Goal: Check status: Check status

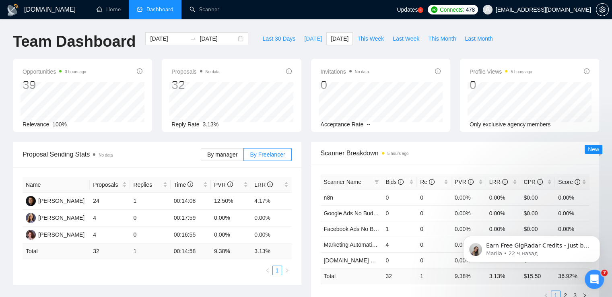
click at [304, 36] on span "[DATE]" at bounding box center [313, 38] width 18 height 9
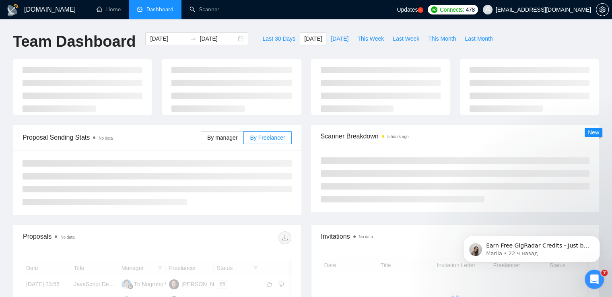
type input "[DATE]"
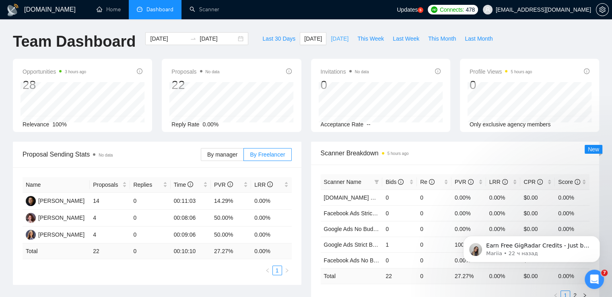
click at [331, 38] on span "[DATE]" at bounding box center [340, 38] width 18 height 9
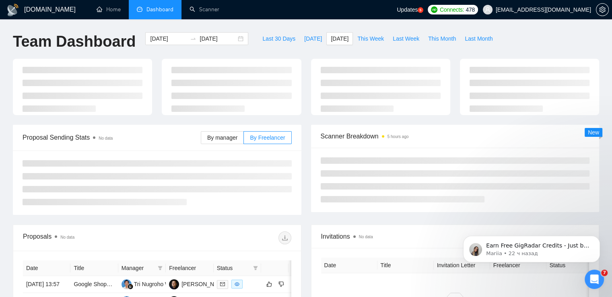
type input "[DATE]"
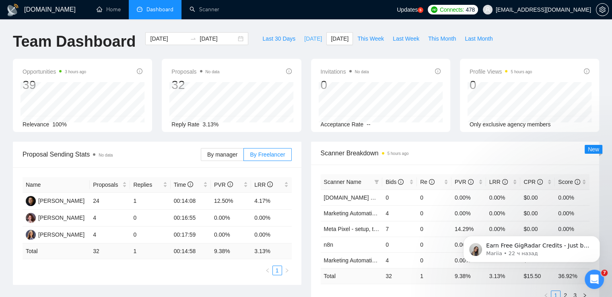
click at [304, 42] on span "[DATE]" at bounding box center [313, 38] width 18 height 9
type input "[DATE]"
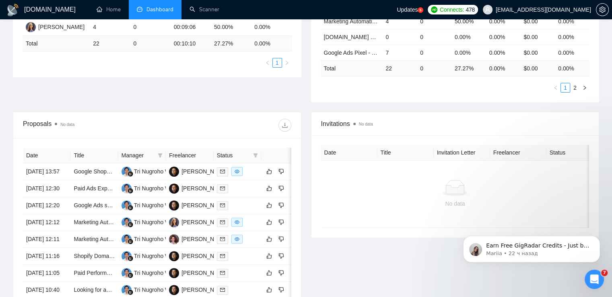
scroll to position [241, 0]
